Goal: Task Accomplishment & Management: Complete application form

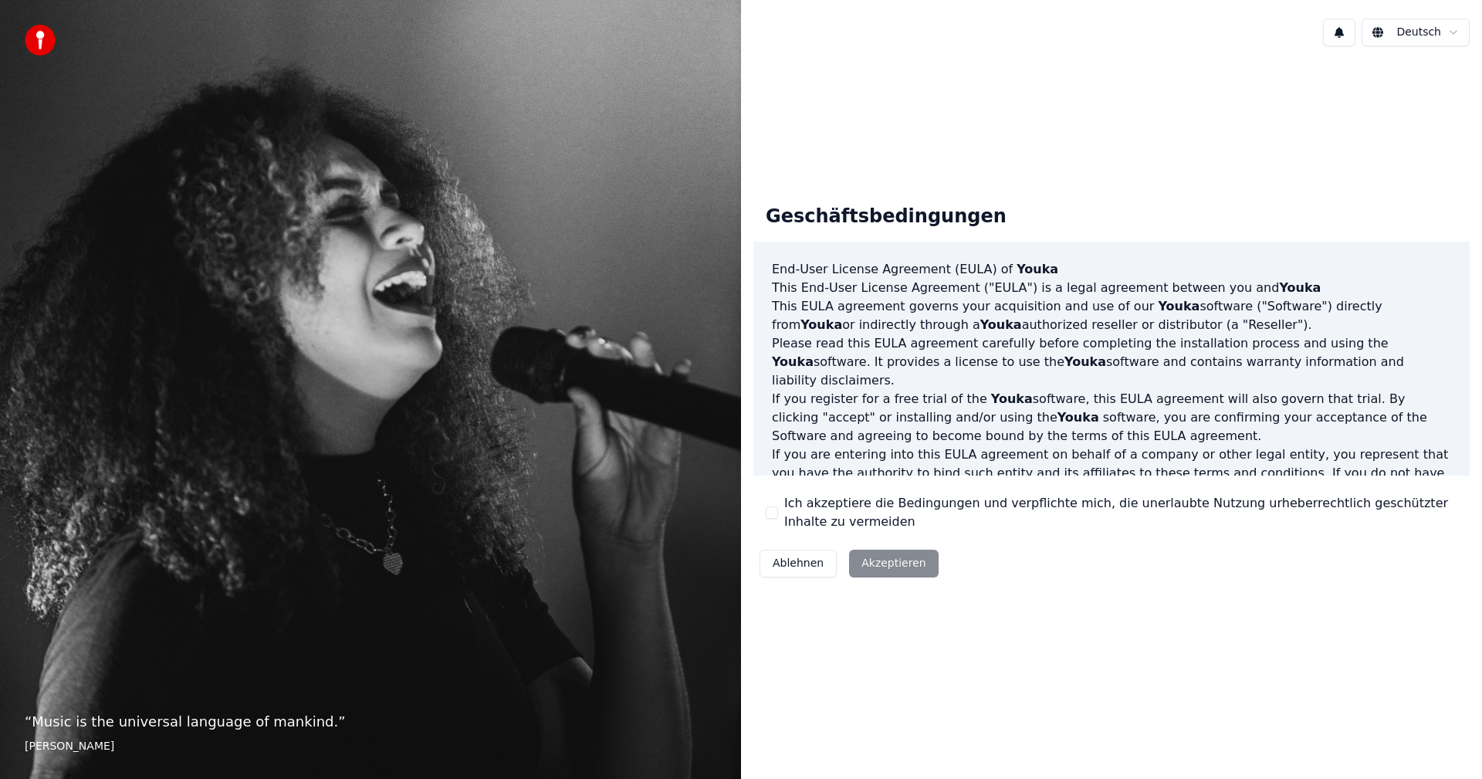
click at [892, 566] on div "Ablehnen Akzeptieren" at bounding box center [848, 563] width 191 height 40
click at [876, 561] on div "Ablehnen Akzeptieren" at bounding box center [848, 563] width 191 height 40
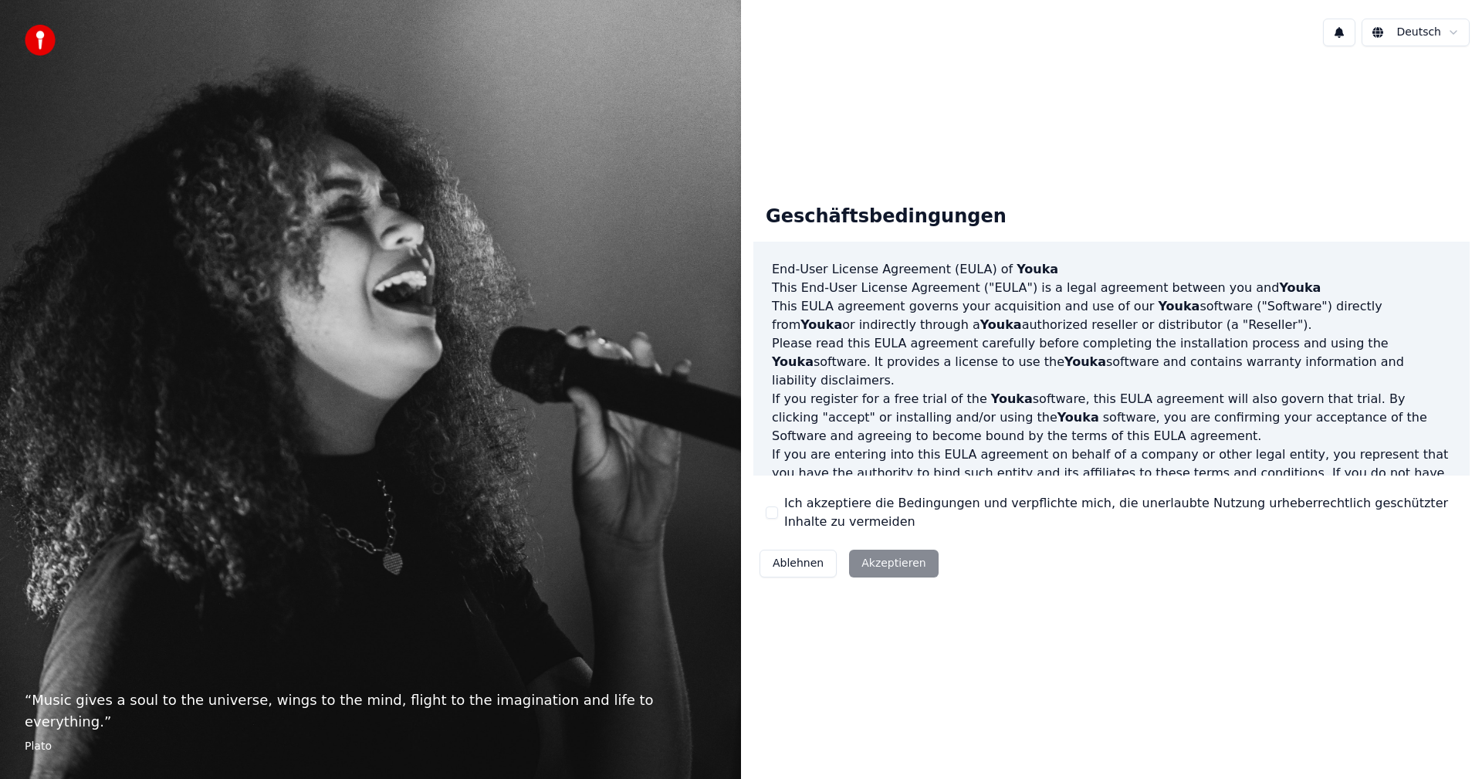
click at [768, 511] on button "Ich akzeptiere die Bedingungen und verpflichte mich, die unerlaubte Nutzung urh…" at bounding box center [772, 512] width 12 height 12
click at [883, 561] on button "Akzeptieren" at bounding box center [893, 564] width 89 height 28
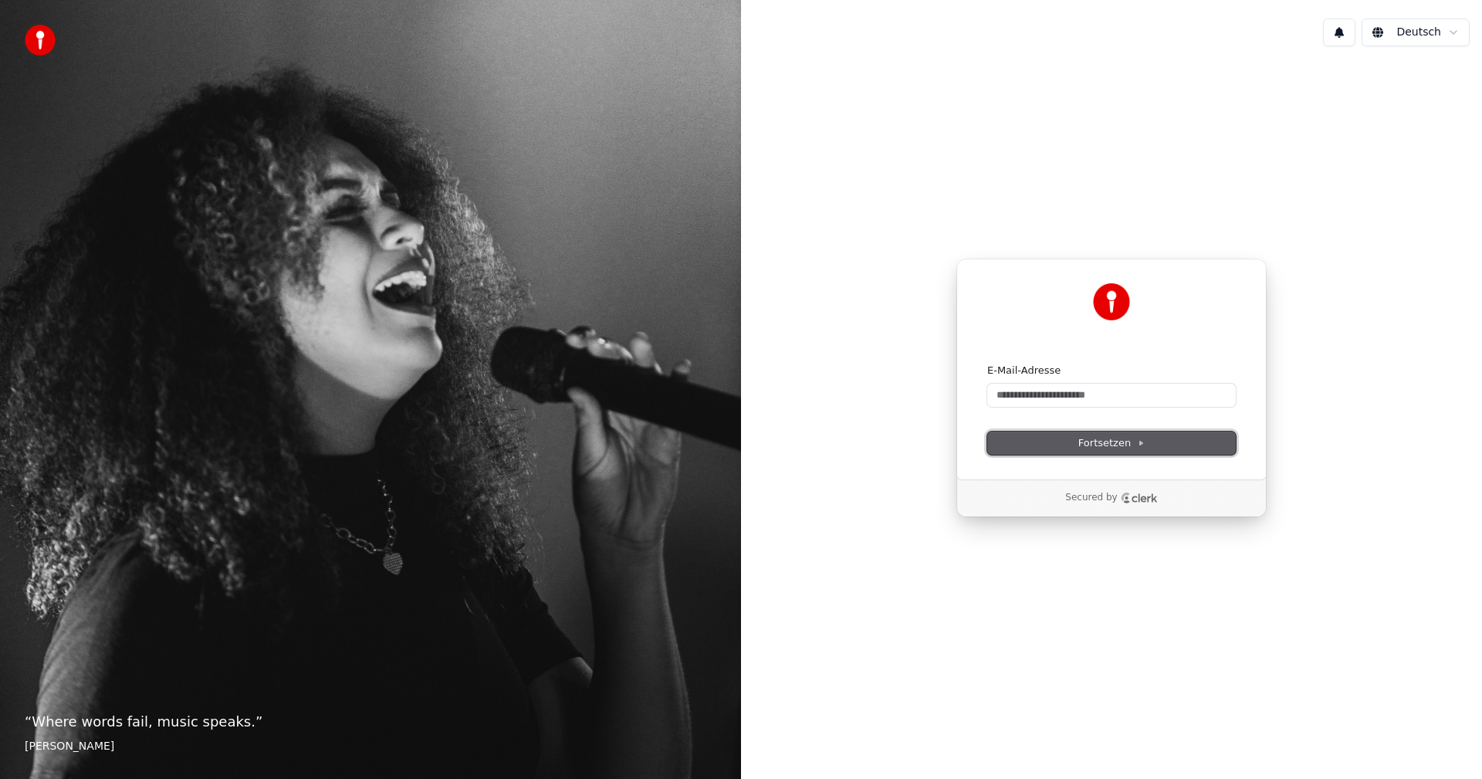
click at [1121, 444] on span "Fortsetzen" at bounding box center [1111, 443] width 66 height 14
click at [1119, 442] on span "Fortsetzen" at bounding box center [1111, 443] width 66 height 14
type input "**********"
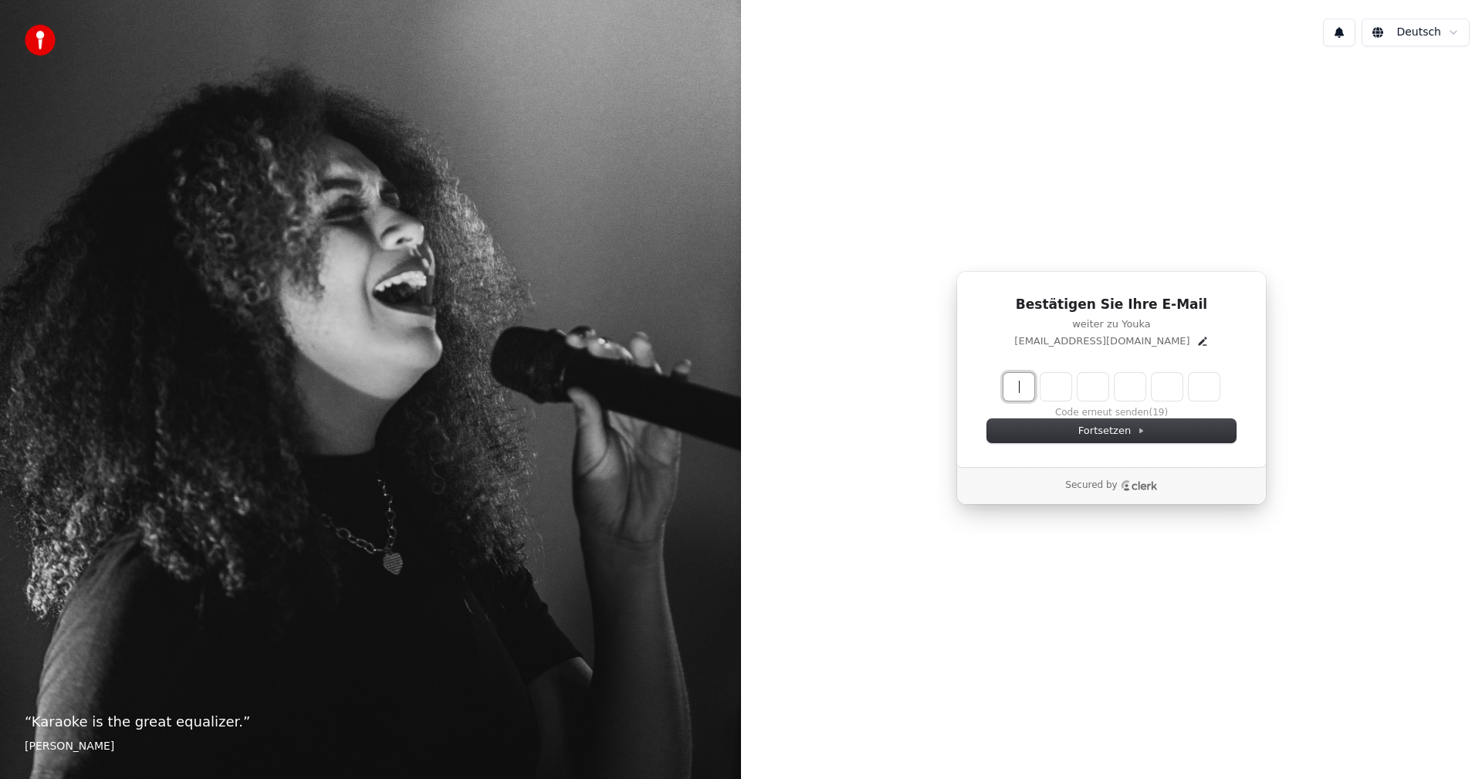
drag, startPoint x: 1044, startPoint y: 384, endPoint x: 1032, endPoint y: 390, distance: 13.5
click at [1043, 384] on input "Enter verification code" at bounding box center [1126, 387] width 247 height 28
click at [1011, 383] on input "Enter verification code" at bounding box center [1126, 387] width 247 height 28
click at [1019, 387] on input "Enter verification code" at bounding box center [1126, 387] width 247 height 28
click at [1104, 429] on span "Fortsetzen" at bounding box center [1111, 431] width 66 height 14
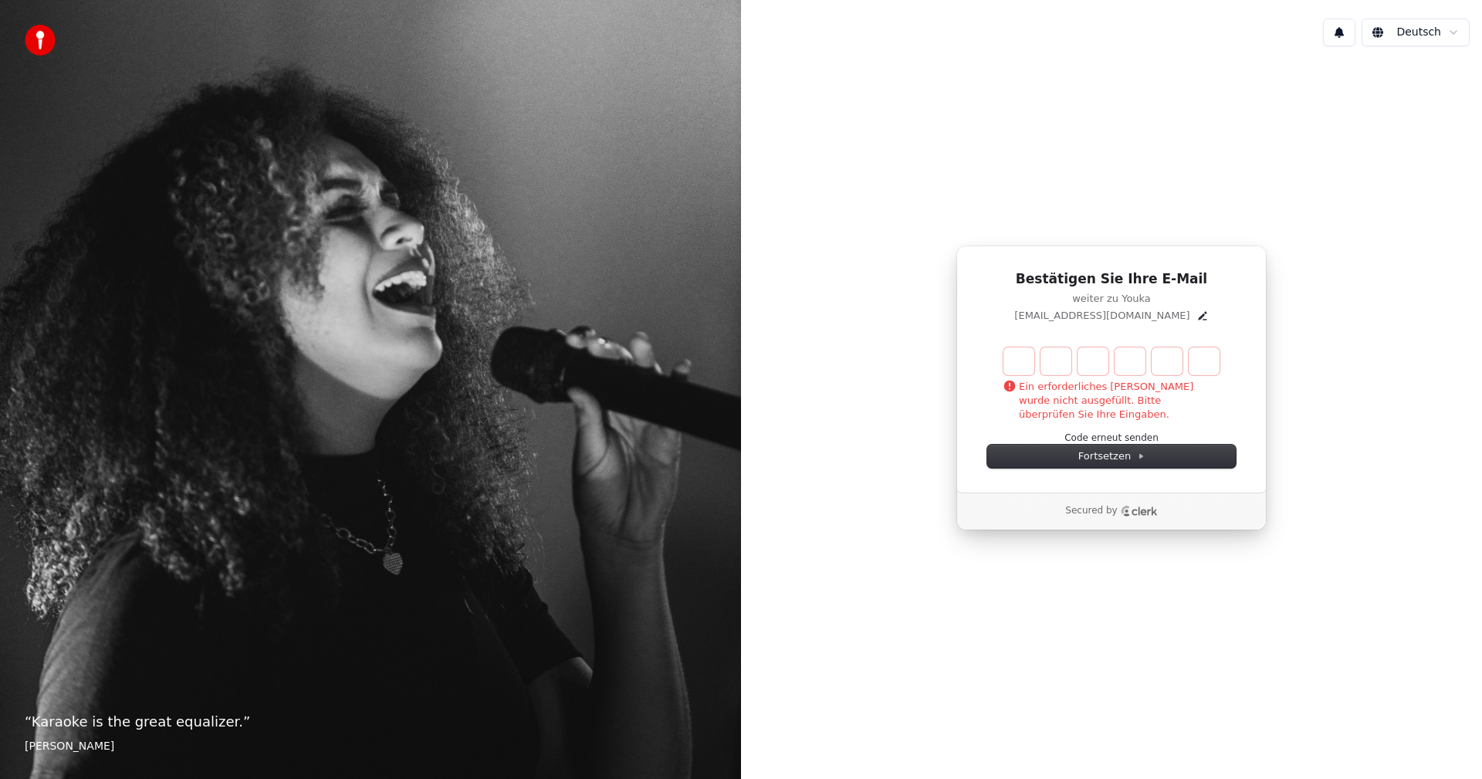
click at [1016, 367] on input "Enter verification code" at bounding box center [1126, 361] width 247 height 28
type input "******"
click at [1137, 454] on icon at bounding box center [1141, 456] width 8 height 8
